Goal: Use online tool/utility: Utilize a website feature to perform a specific function

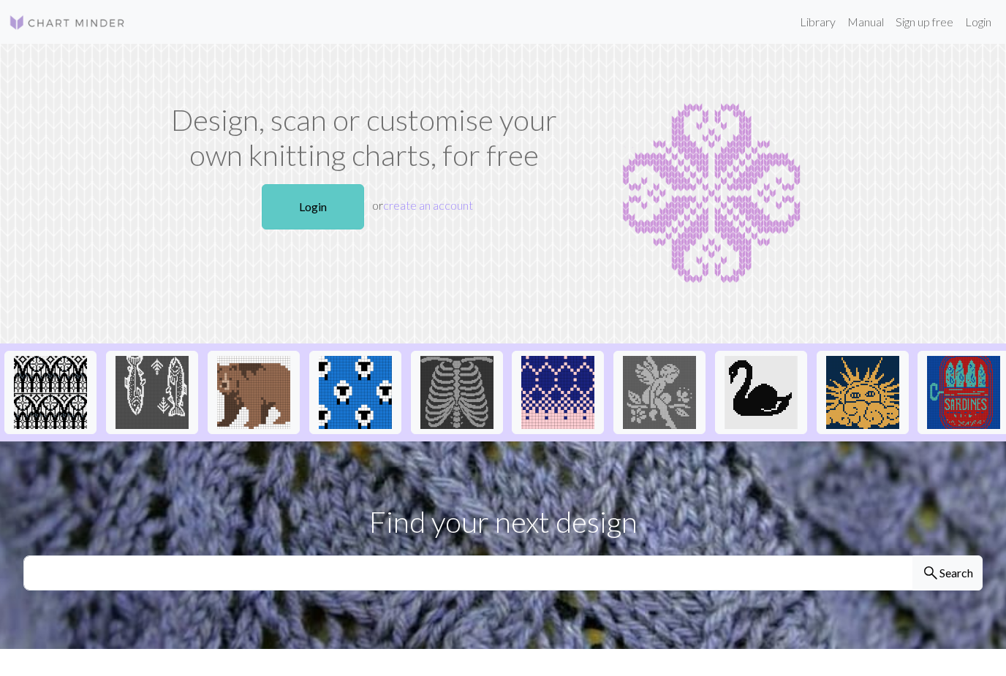
click at [327, 214] on link "Login" at bounding box center [313, 206] width 102 height 45
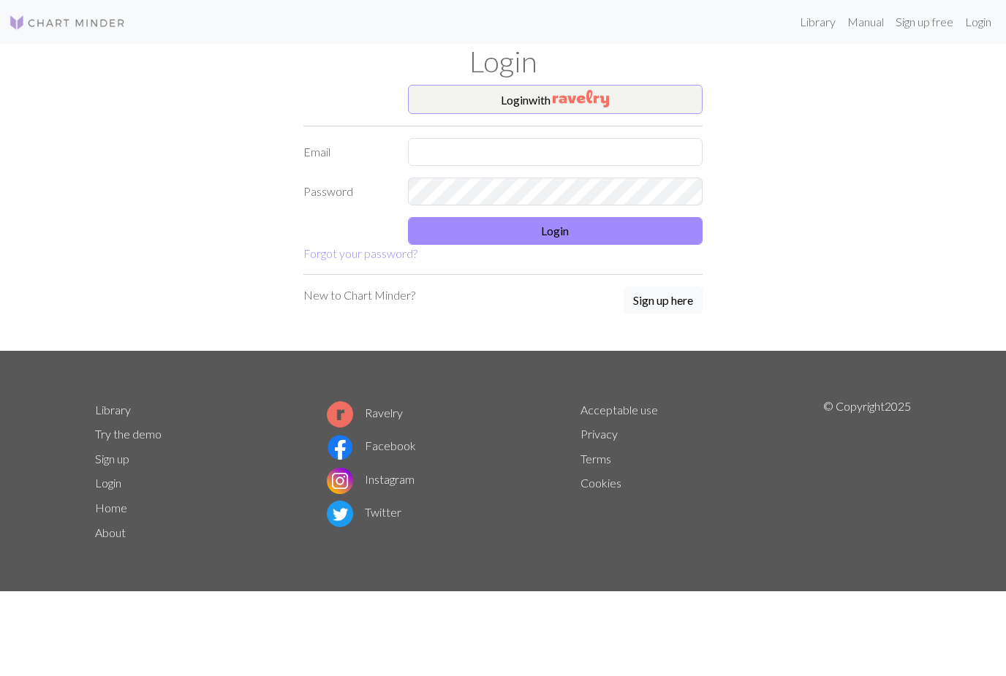
click at [567, 100] on img "button" at bounding box center [581, 99] width 56 height 18
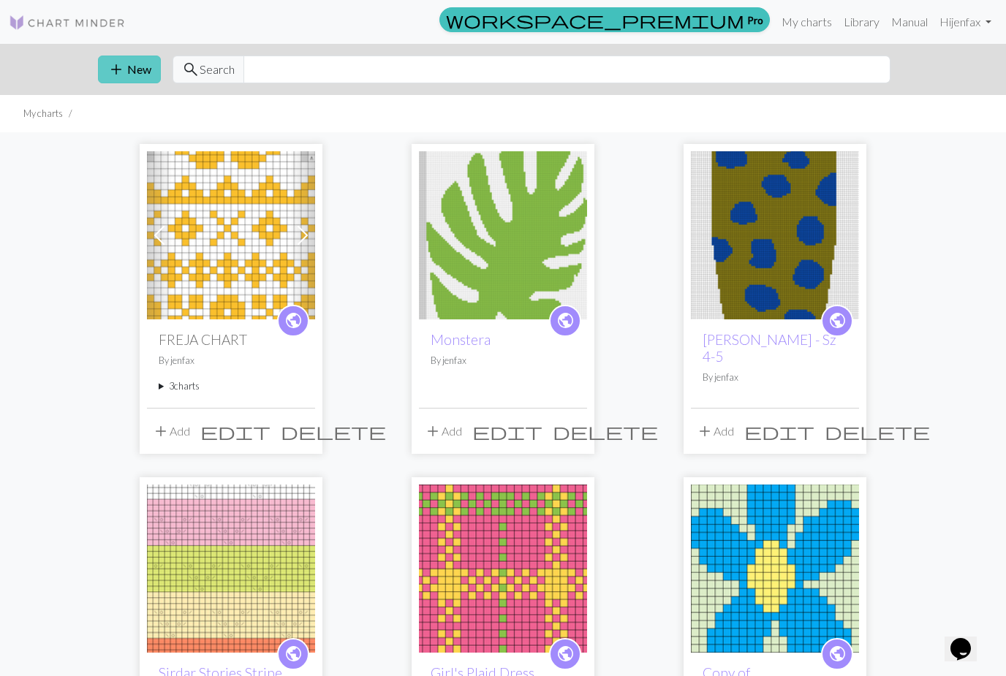
click at [132, 72] on button "add New" at bounding box center [129, 70] width 63 height 28
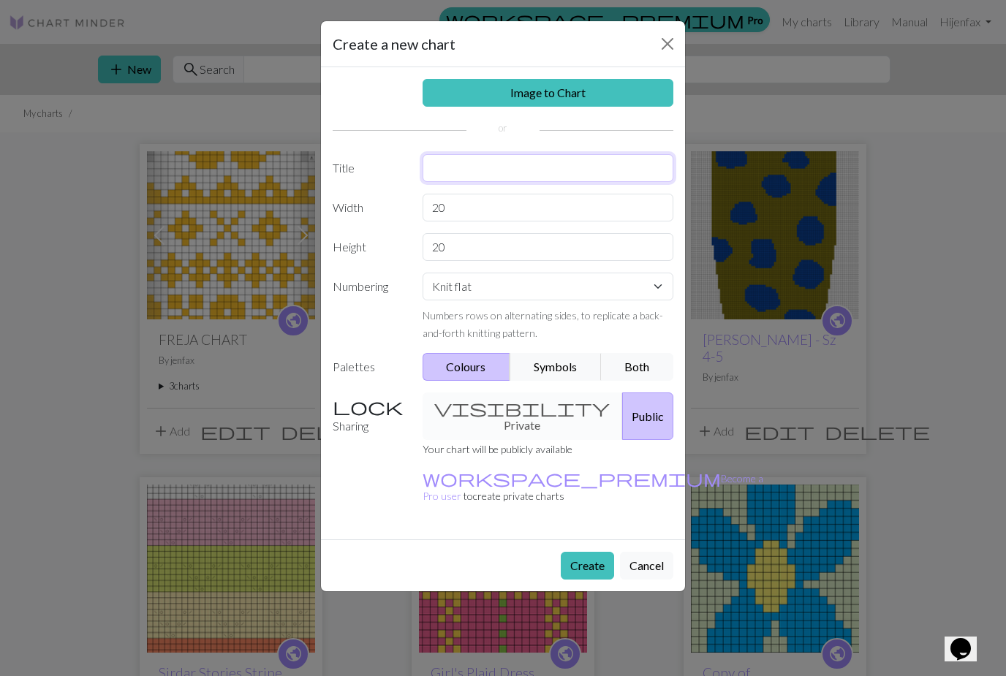
click at [434, 175] on input "text" at bounding box center [549, 168] width 252 height 28
type input "LEAF LACE MOTIF"
click at [438, 208] on input "20" at bounding box center [549, 208] width 252 height 28
click at [463, 219] on input "120" at bounding box center [549, 208] width 252 height 28
type input "1"
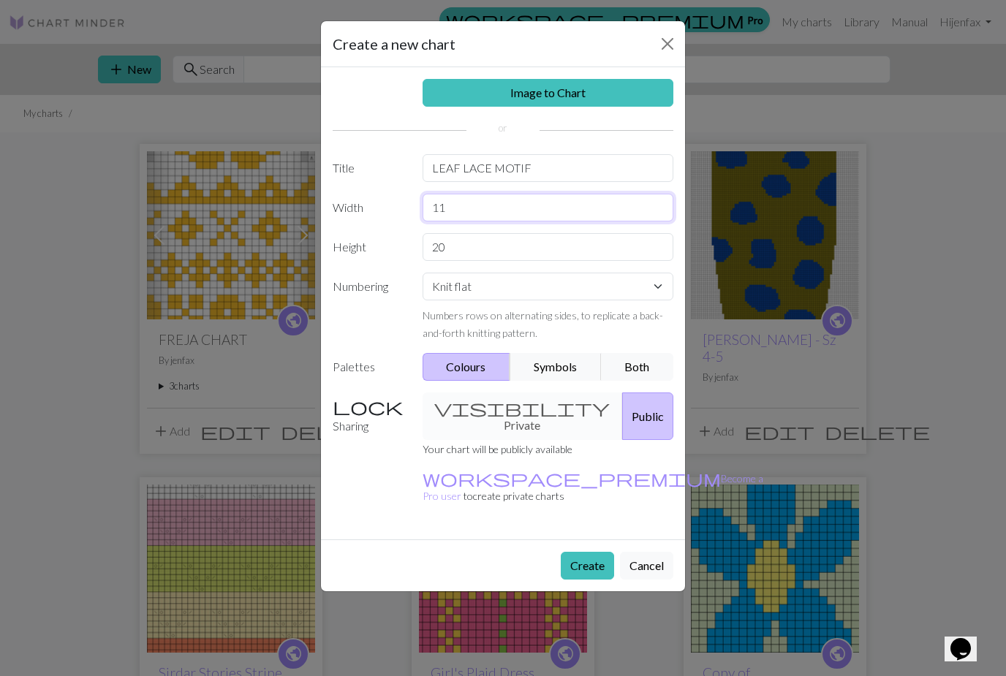
type input "11"
click at [450, 254] on input "20" at bounding box center [549, 247] width 252 height 28
type input "2"
type input "20"
click at [551, 371] on button "Symbols" at bounding box center [556, 367] width 92 height 28
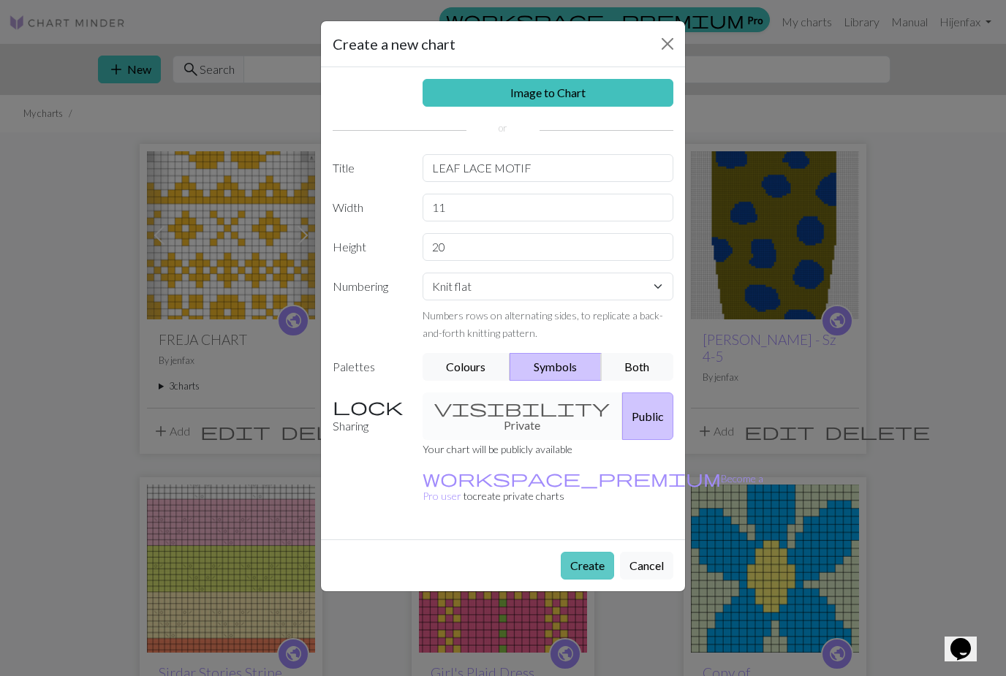
click at [585, 552] on button "Create" at bounding box center [587, 566] width 53 height 28
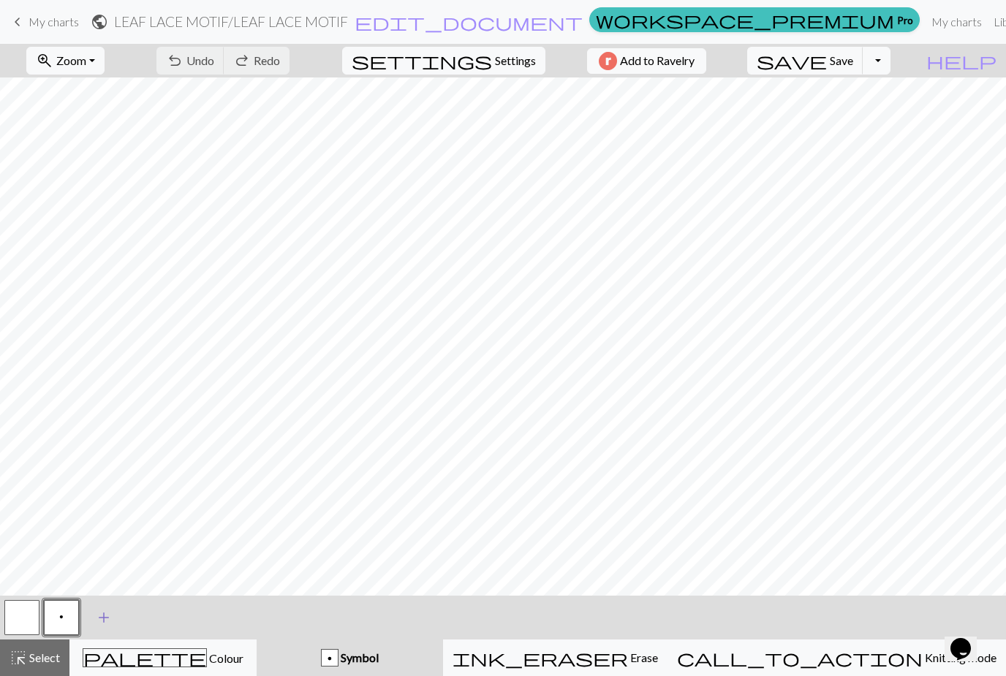
click at [105, 621] on span "add" at bounding box center [104, 618] width 18 height 20
click at [106, 622] on button "button" at bounding box center [100, 617] width 35 height 35
click at [106, 628] on button "button" at bounding box center [100, 617] width 35 height 35
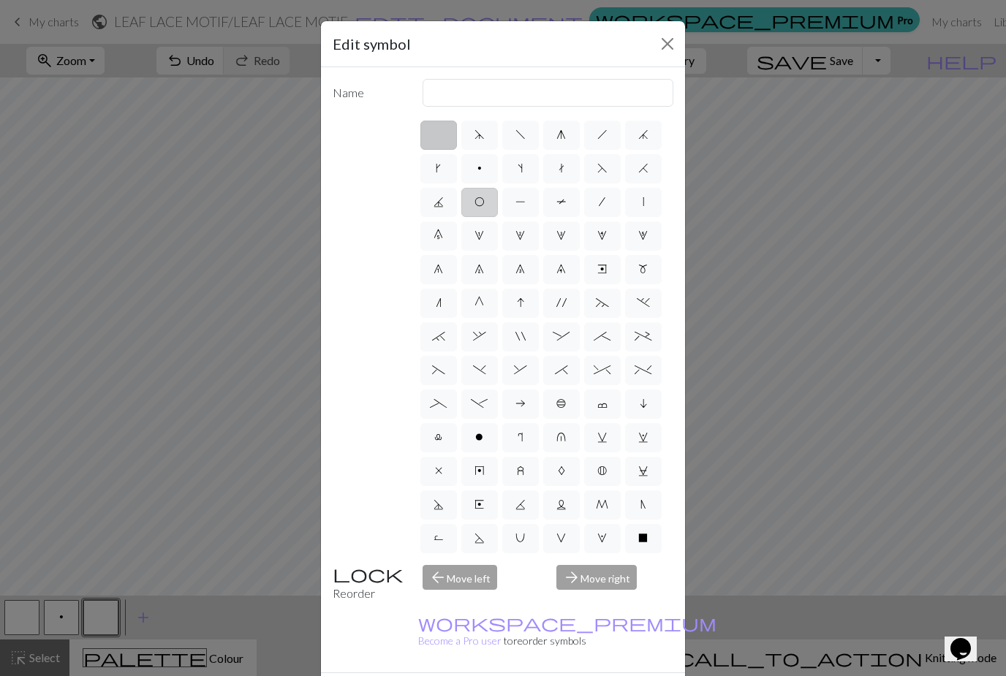
click at [480, 214] on label "O" at bounding box center [479, 202] width 37 height 29
click at [480, 203] on input "O" at bounding box center [479, 198] width 10 height 10
radio input "true"
type input "yo"
click at [100, 622] on div "Edit symbol Name yo d f g h j k p s t F H J O P T / | 0 1 2 3 4 5 6 7 8 9 e m n…" at bounding box center [503, 338] width 1006 height 676
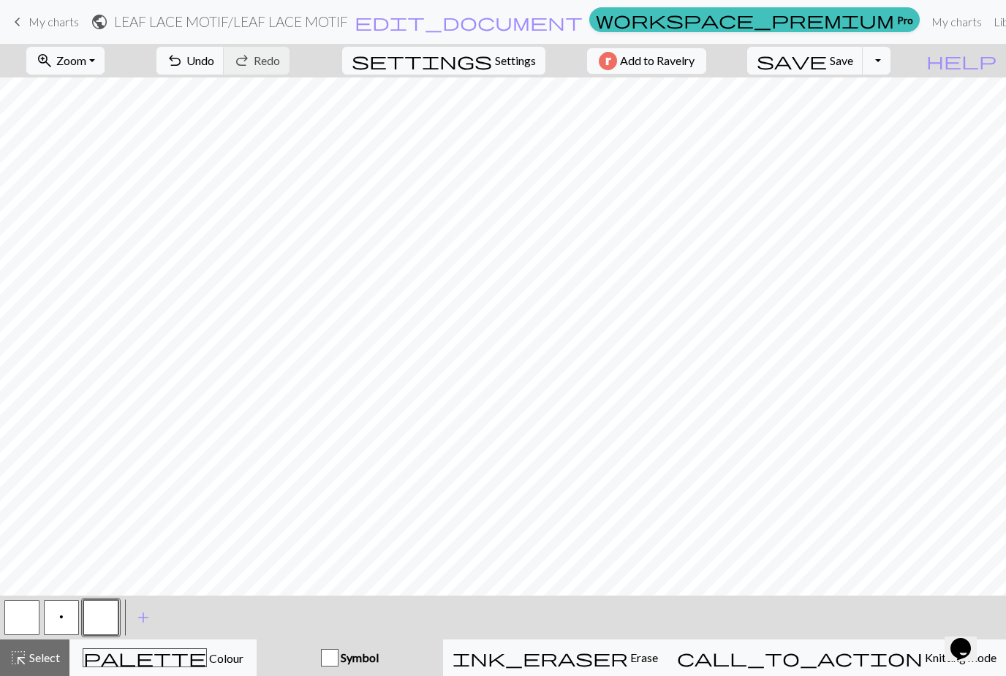
click at [102, 622] on button "button" at bounding box center [100, 617] width 35 height 35
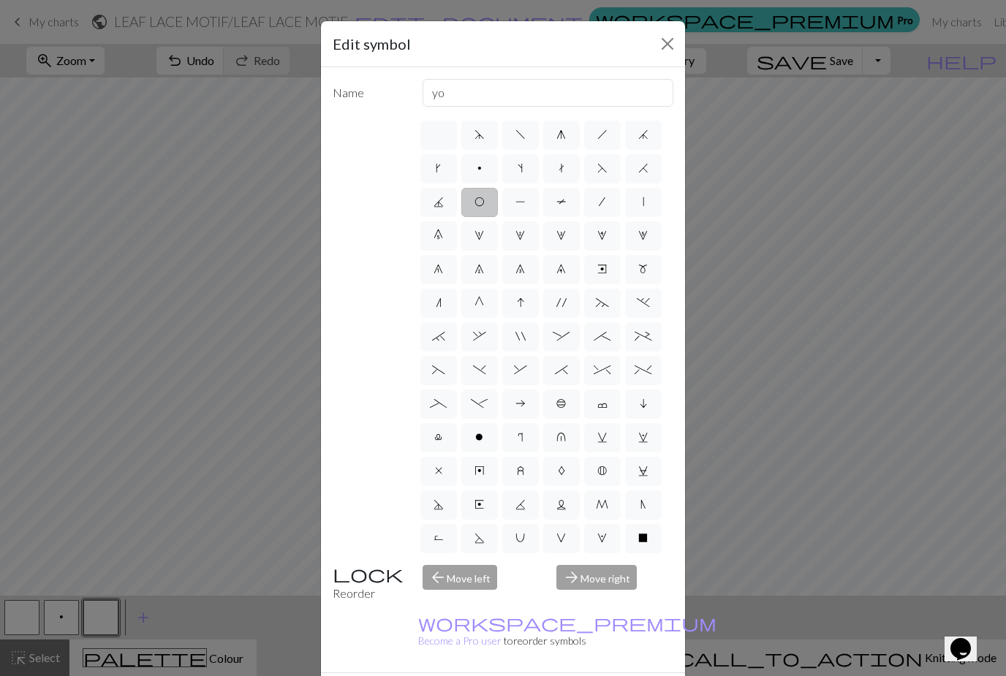
click at [99, 614] on div "Edit symbol Name yo d f g h j k p s t F H J O P T / | 0 1 2 3 4 5 6 7 8 9 e m n…" at bounding box center [503, 338] width 1006 height 676
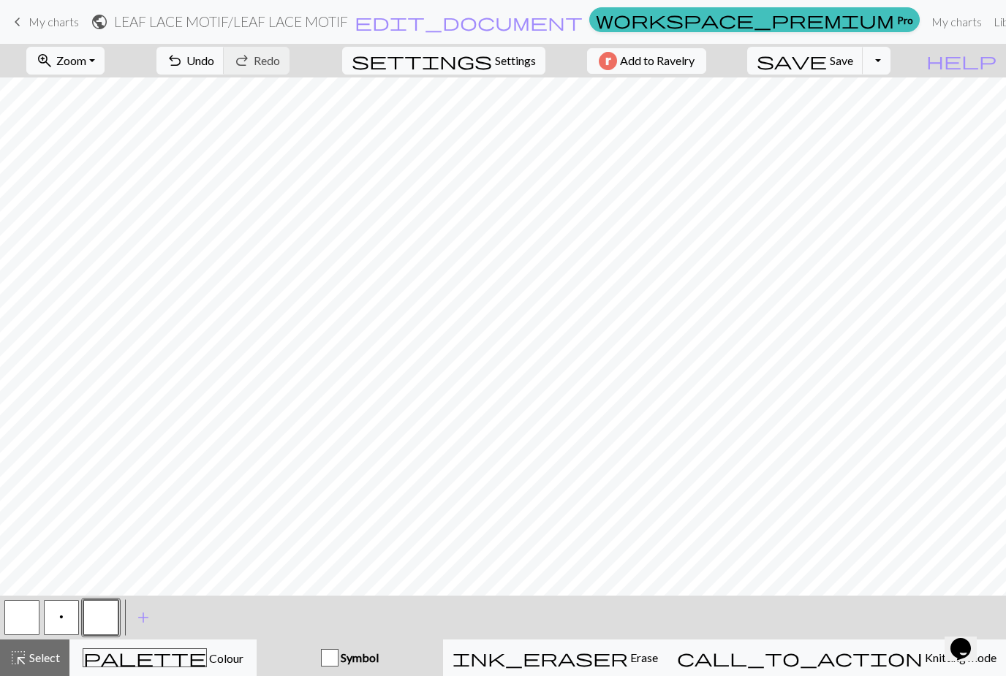
click at [117, 602] on button "button" at bounding box center [100, 617] width 35 height 35
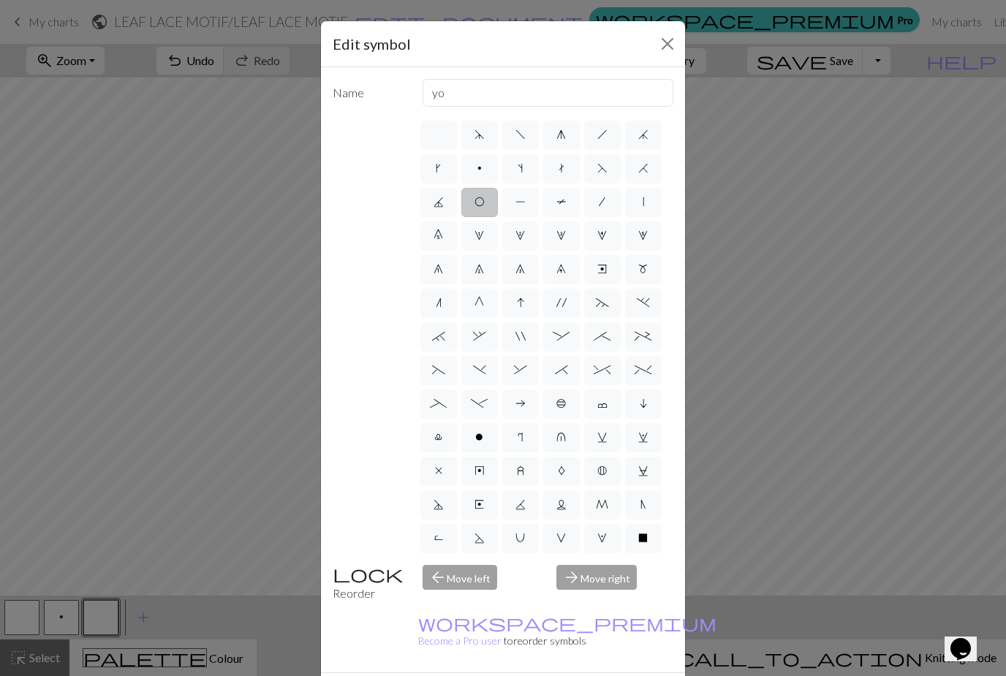
click at [486, 212] on label "O" at bounding box center [479, 202] width 37 height 29
click at [484, 203] on input "O" at bounding box center [479, 198] width 10 height 10
click at [483, 215] on label "O" at bounding box center [479, 202] width 37 height 29
click at [483, 203] on input "O" at bounding box center [479, 198] width 10 height 10
click at [489, 203] on label "O" at bounding box center [479, 202] width 37 height 29
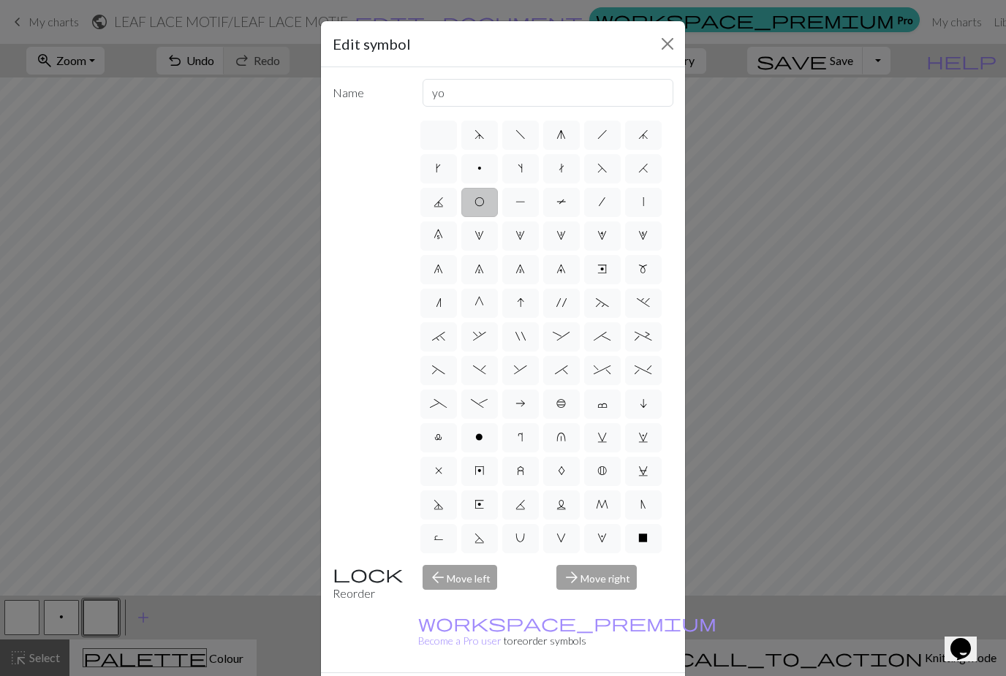
click at [484, 203] on input "O" at bounding box center [479, 198] width 10 height 10
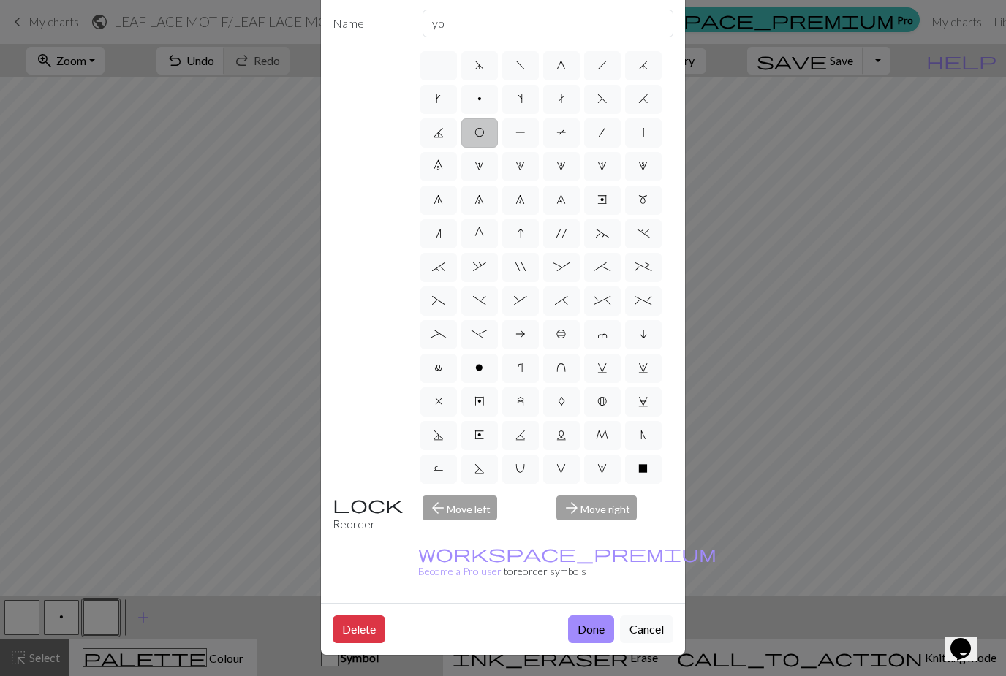
scroll to position [75, 0]
click at [590, 635] on button "Done" at bounding box center [591, 630] width 46 height 28
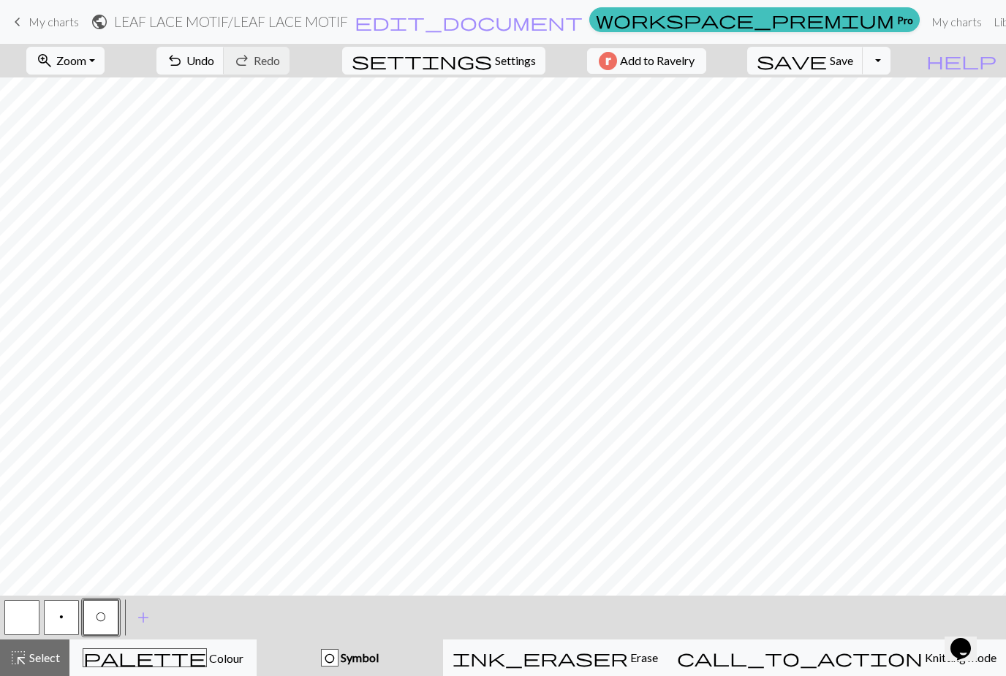
click at [60, 624] on button "p" at bounding box center [61, 617] width 35 height 35
click at [69, 622] on button "p" at bounding box center [61, 617] width 35 height 35
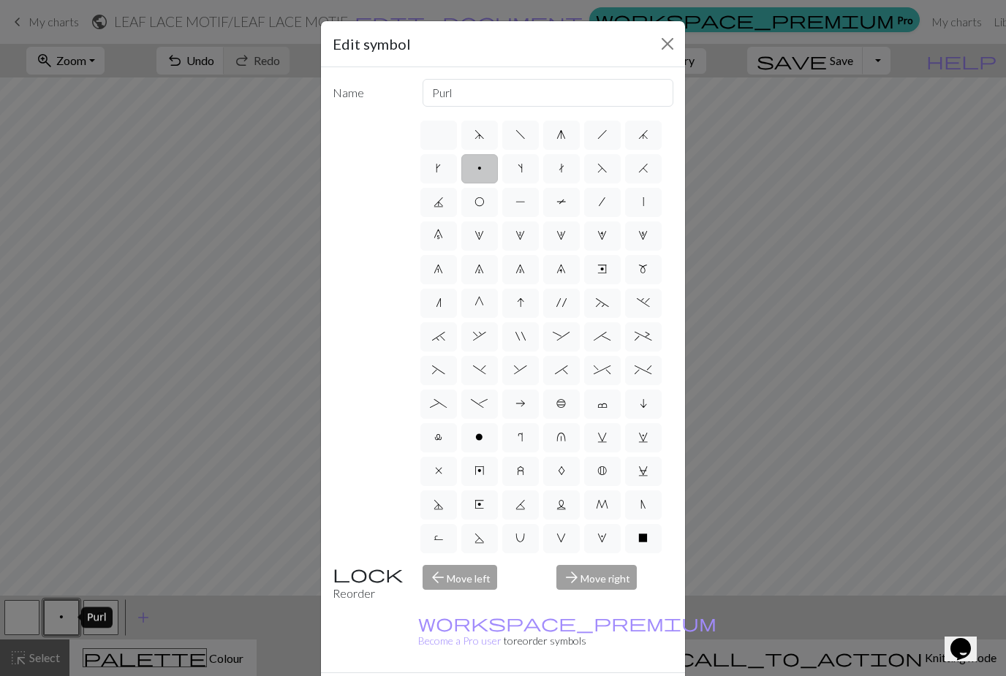
scroll to position [0, 0]
click at [526, 203] on label "P" at bounding box center [520, 202] width 37 height 29
click at [525, 203] on input "P" at bounding box center [520, 198] width 10 height 10
radio input "true"
type input "purl"
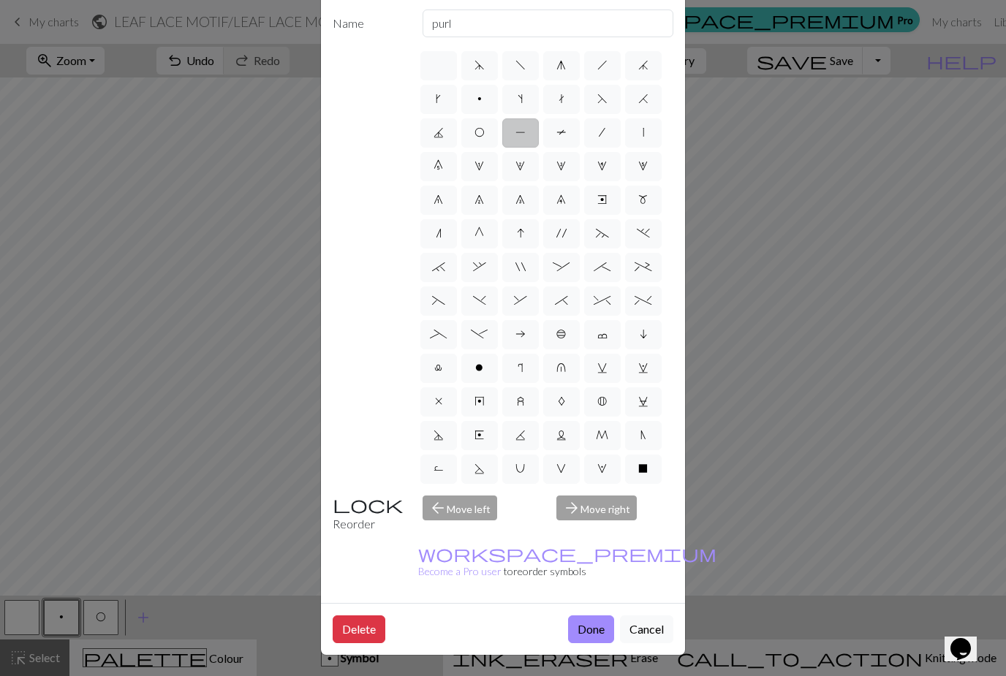
scroll to position [75, 0]
click at [595, 635] on button "Done" at bounding box center [591, 630] width 46 height 28
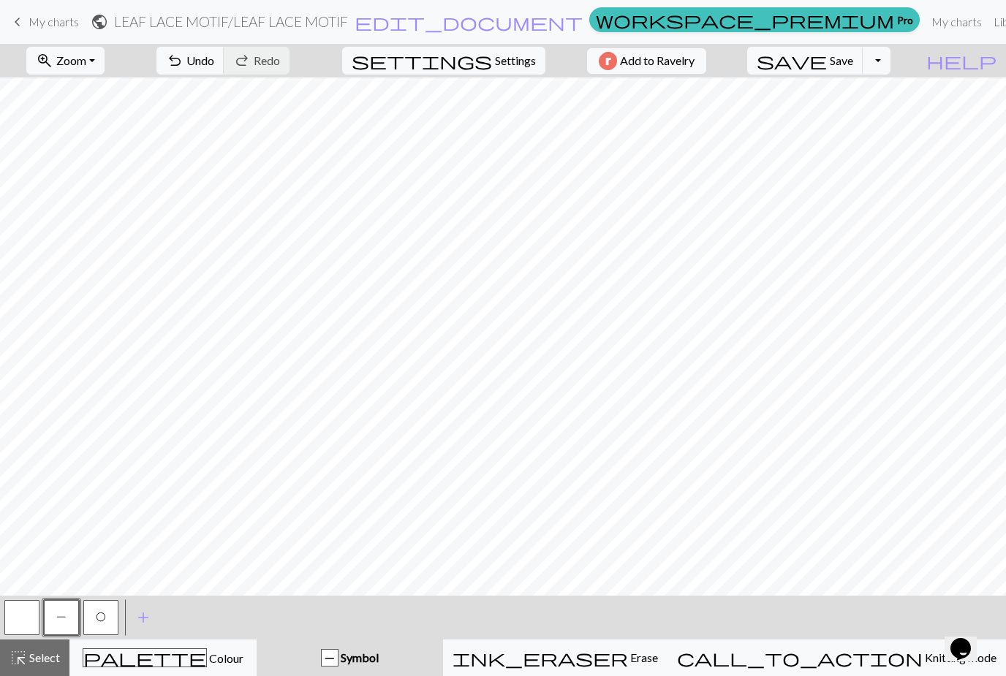
click at [68, 629] on button "P" at bounding box center [61, 617] width 35 height 35
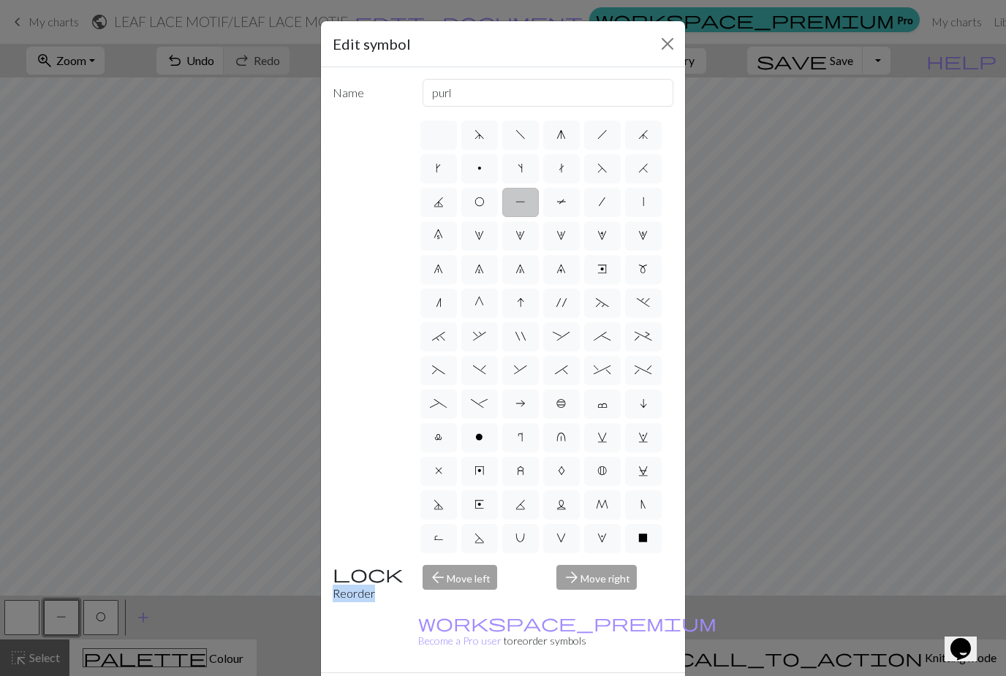
click at [113, 620] on div "Edit symbol Name purl d f g h j k p s t F H J O P T / | 0 1 2 3 4 5 6 7 8 9 e m…" at bounding box center [503, 338] width 1006 height 676
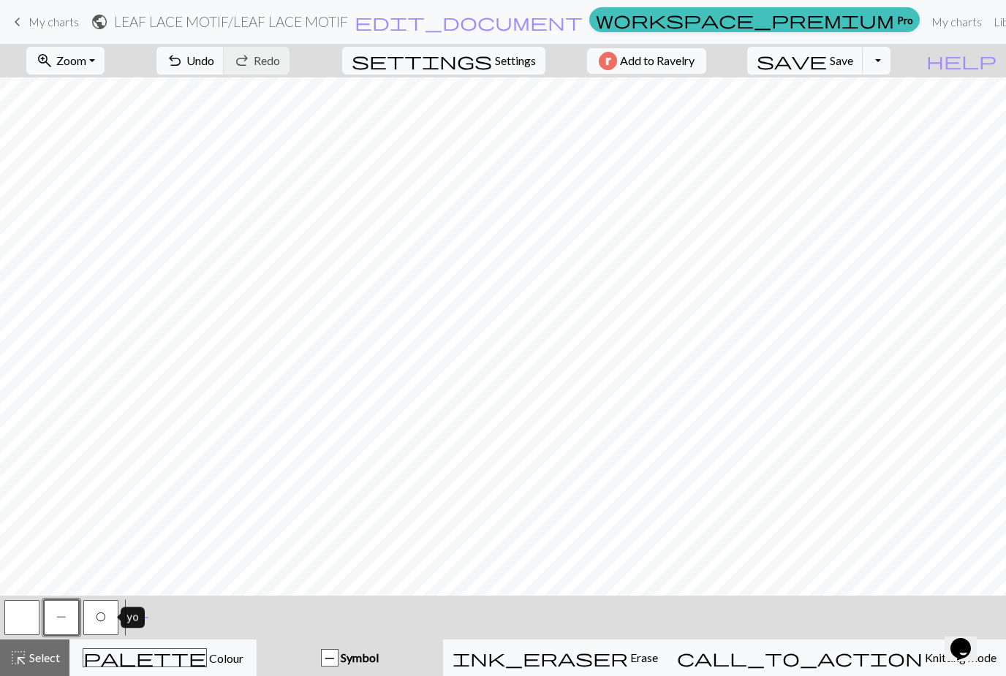
click at [113, 630] on button "O" at bounding box center [100, 617] width 35 height 35
click at [33, 630] on button "button" at bounding box center [21, 617] width 35 height 35
click at [142, 619] on span "add" at bounding box center [144, 618] width 18 height 20
click at [142, 617] on button "button" at bounding box center [140, 617] width 35 height 35
click at [146, 616] on button "button" at bounding box center [140, 617] width 35 height 35
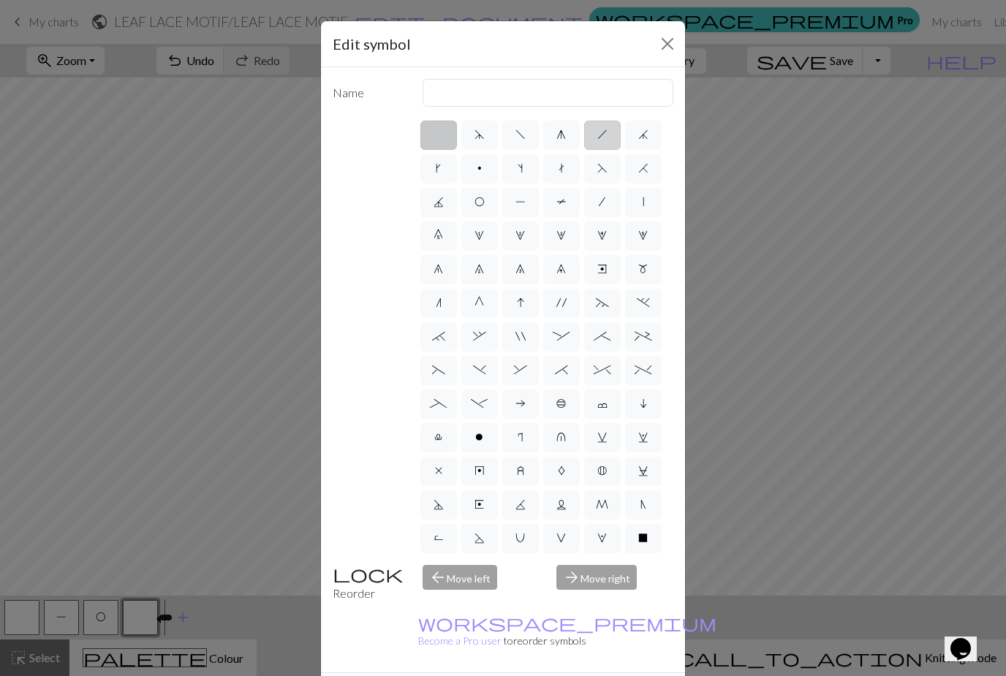
click at [604, 138] on span "h" at bounding box center [602, 135] width 10 height 12
click at [604, 135] on input "h" at bounding box center [602, 131] width 10 height 10
radio input "true"
type input "right leaning decrease"
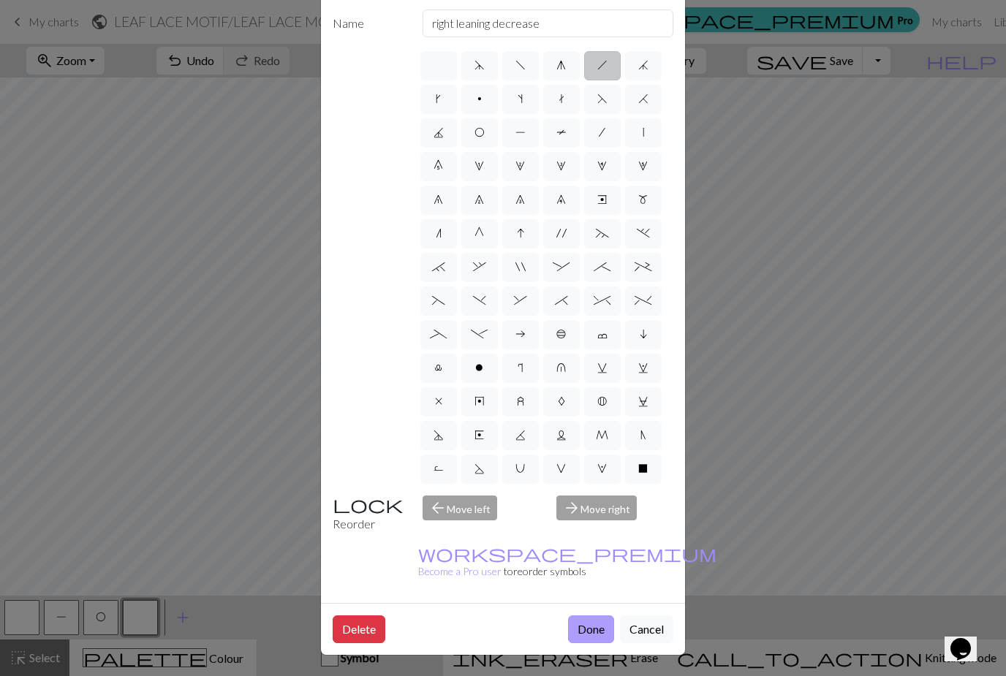
click at [595, 635] on button "Done" at bounding box center [591, 630] width 46 height 28
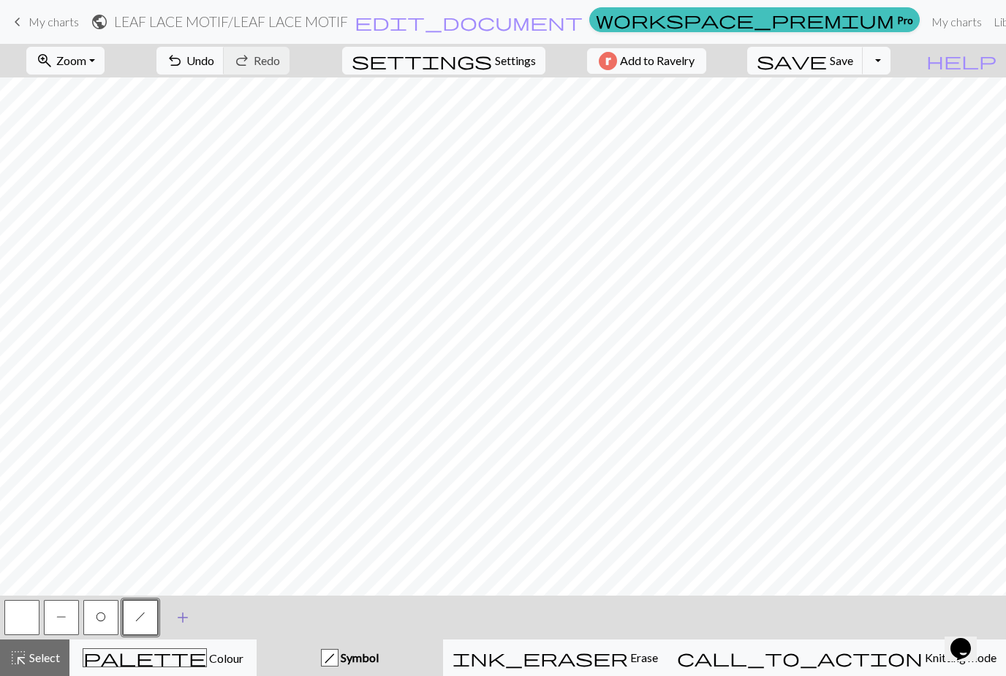
click at [188, 613] on span "add" at bounding box center [183, 618] width 18 height 20
click at [184, 615] on button "button" at bounding box center [179, 617] width 35 height 35
click at [181, 618] on button "button" at bounding box center [179, 617] width 35 height 35
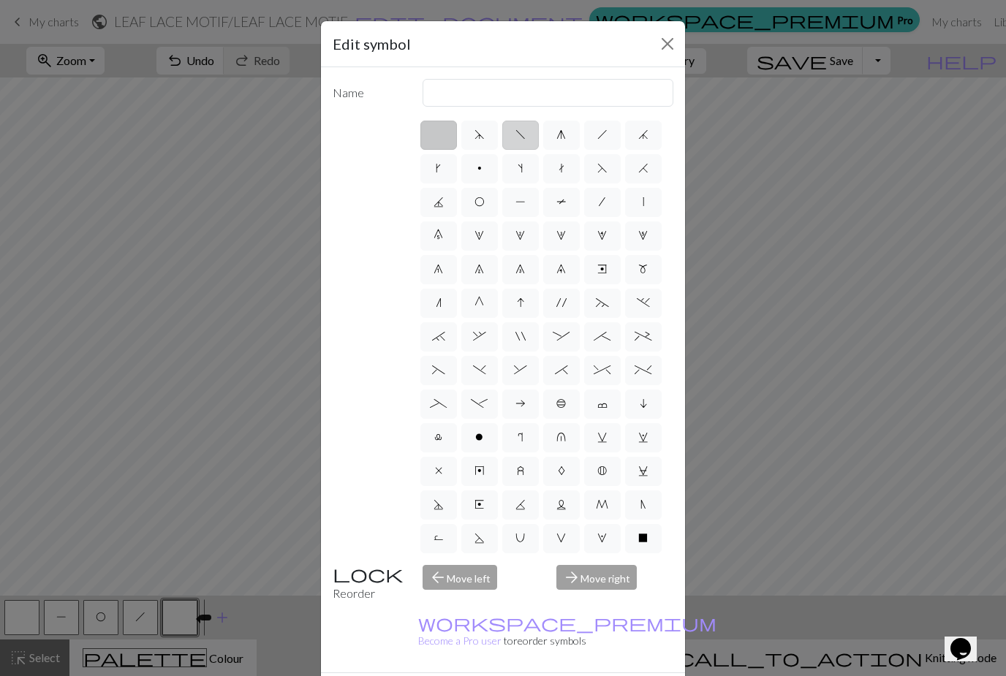
click at [523, 135] on span "f" at bounding box center [520, 135] width 10 height 12
click at [523, 135] on input "f" at bounding box center [520, 131] width 10 height 10
radio input "true"
type input "left leaning decrease"
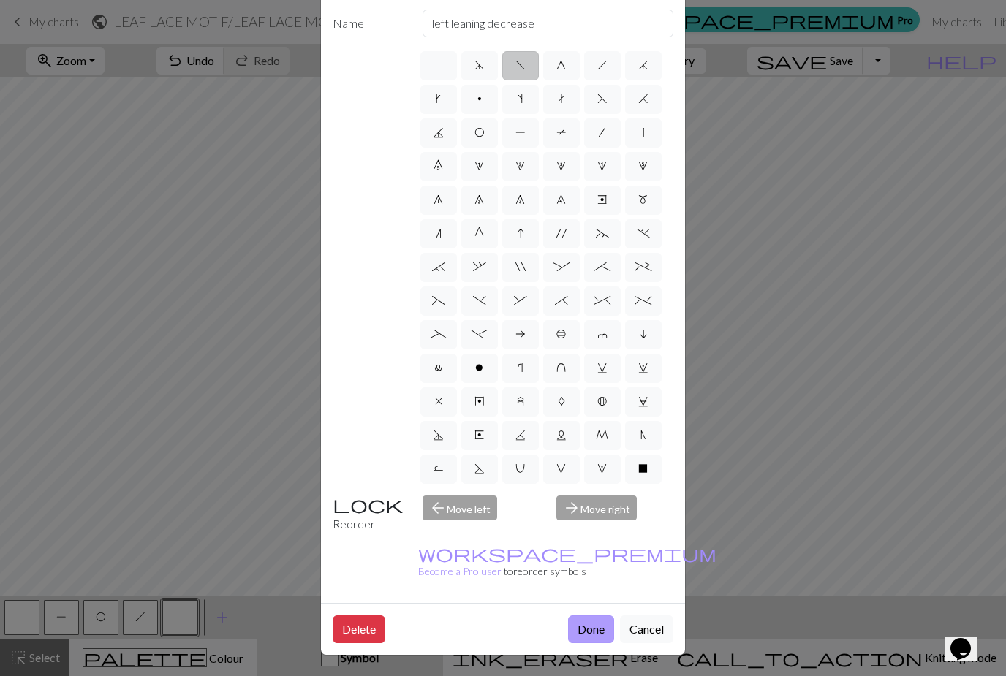
click at [592, 632] on button "Done" at bounding box center [591, 630] width 46 height 28
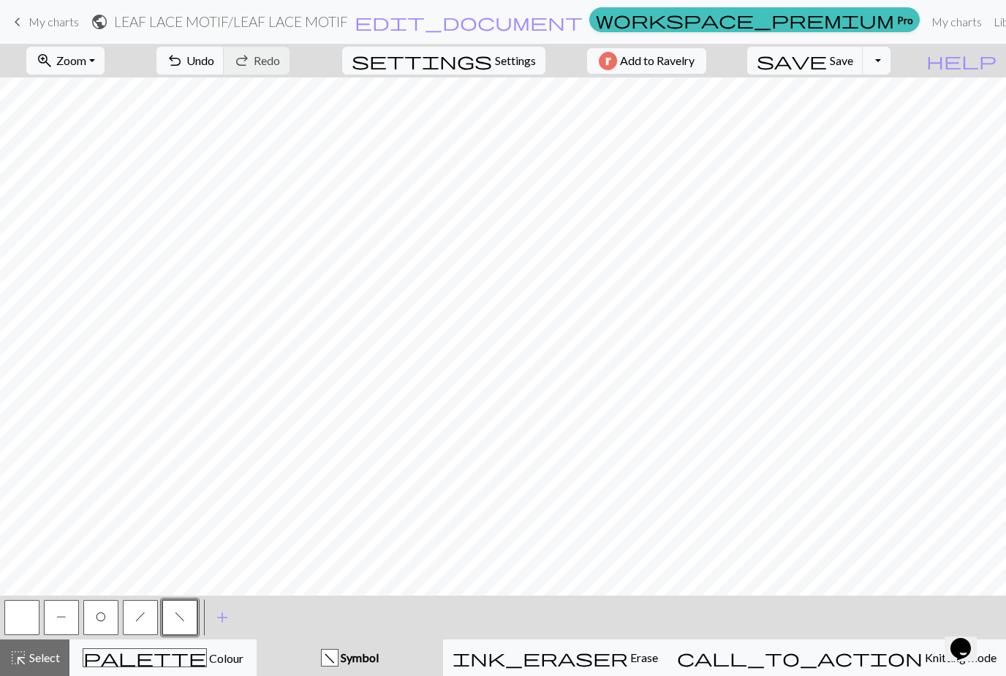
click at [67, 619] on button "P" at bounding box center [61, 617] width 35 height 35
